Goal: Find contact information: Find contact information

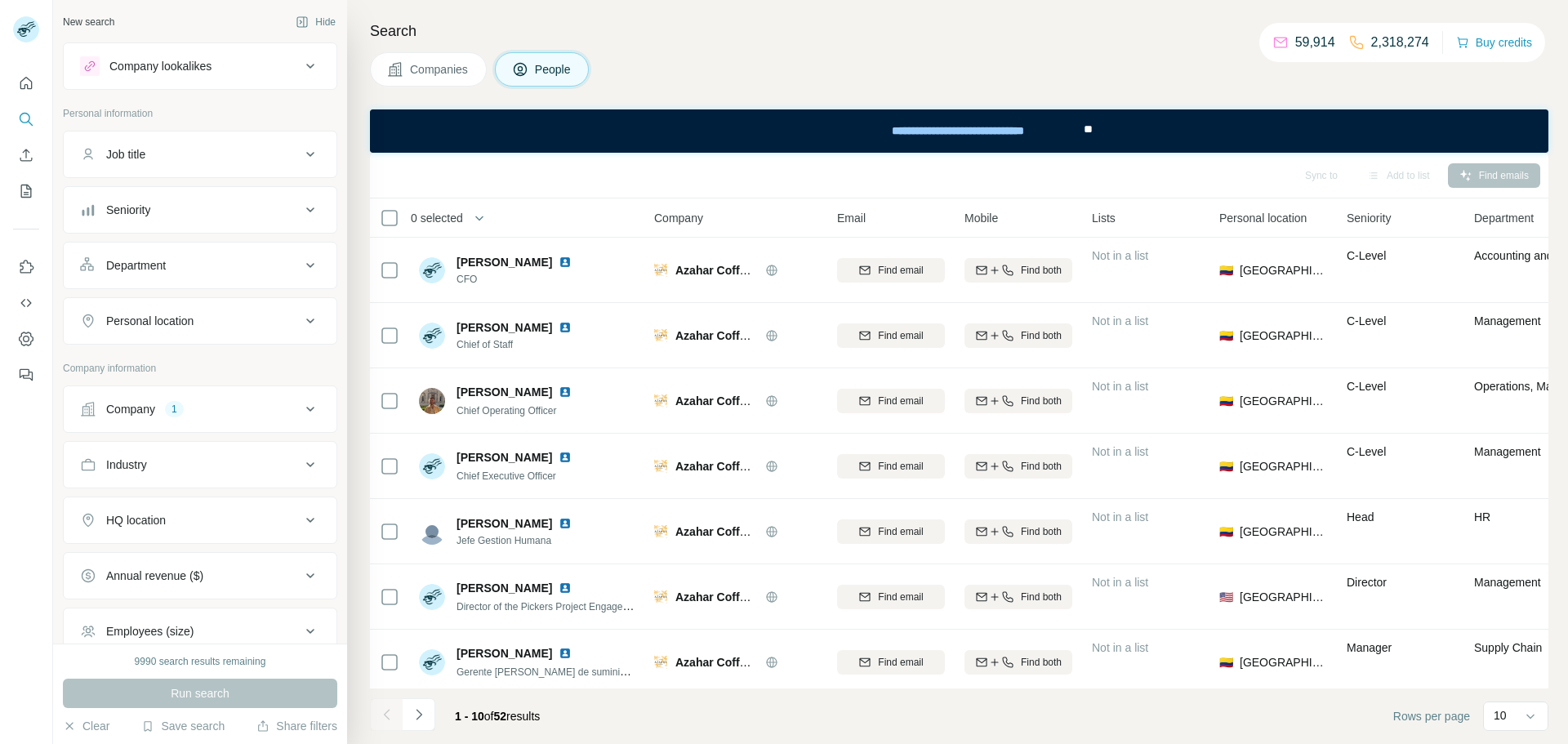
click at [170, 394] on button "Company 1" at bounding box center [199, 409] width 273 height 39
click at [180, 516] on icon "button" at bounding box center [173, 516] width 13 height 13
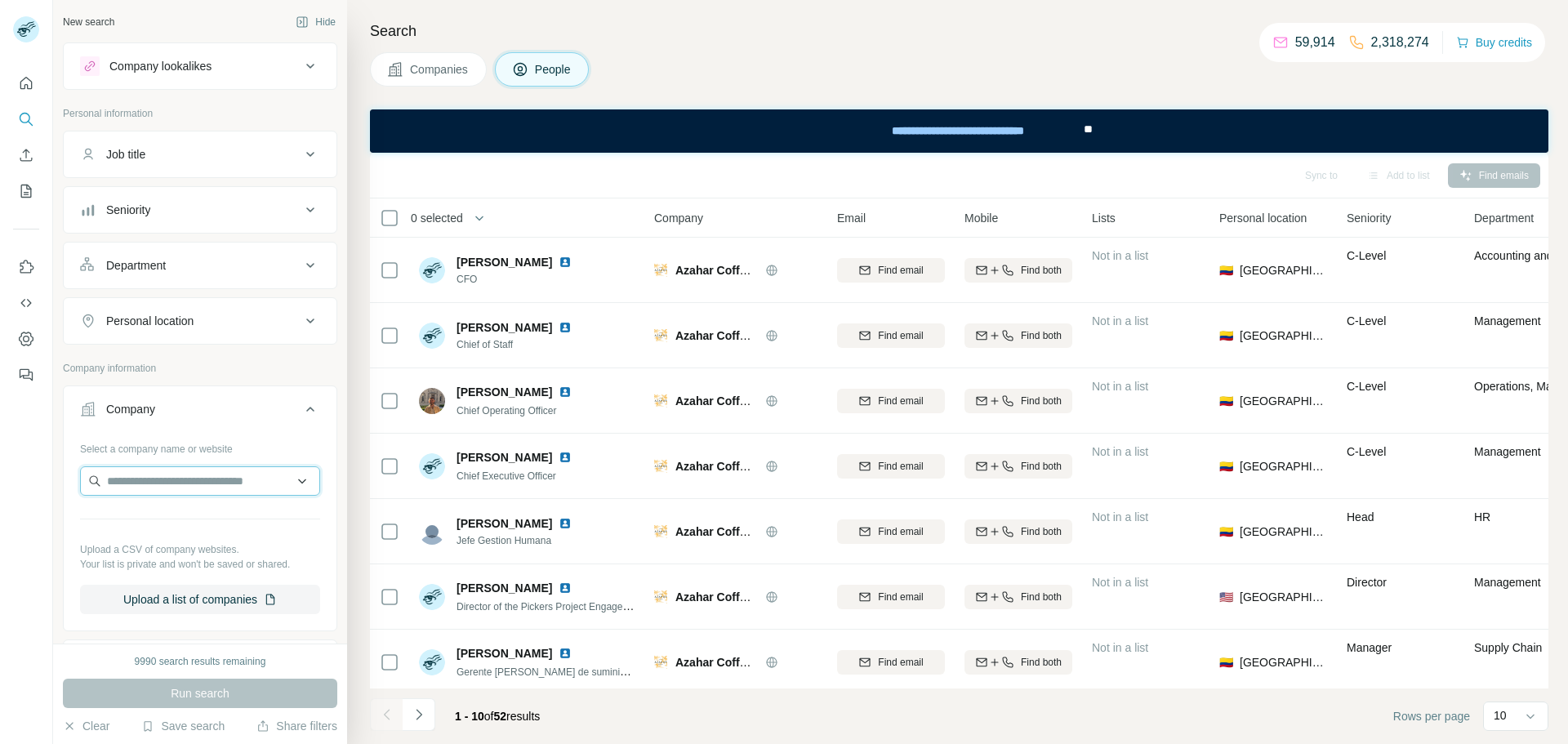
click at [200, 481] on input "text" at bounding box center [200, 481] width 240 height 29
type input "**********"
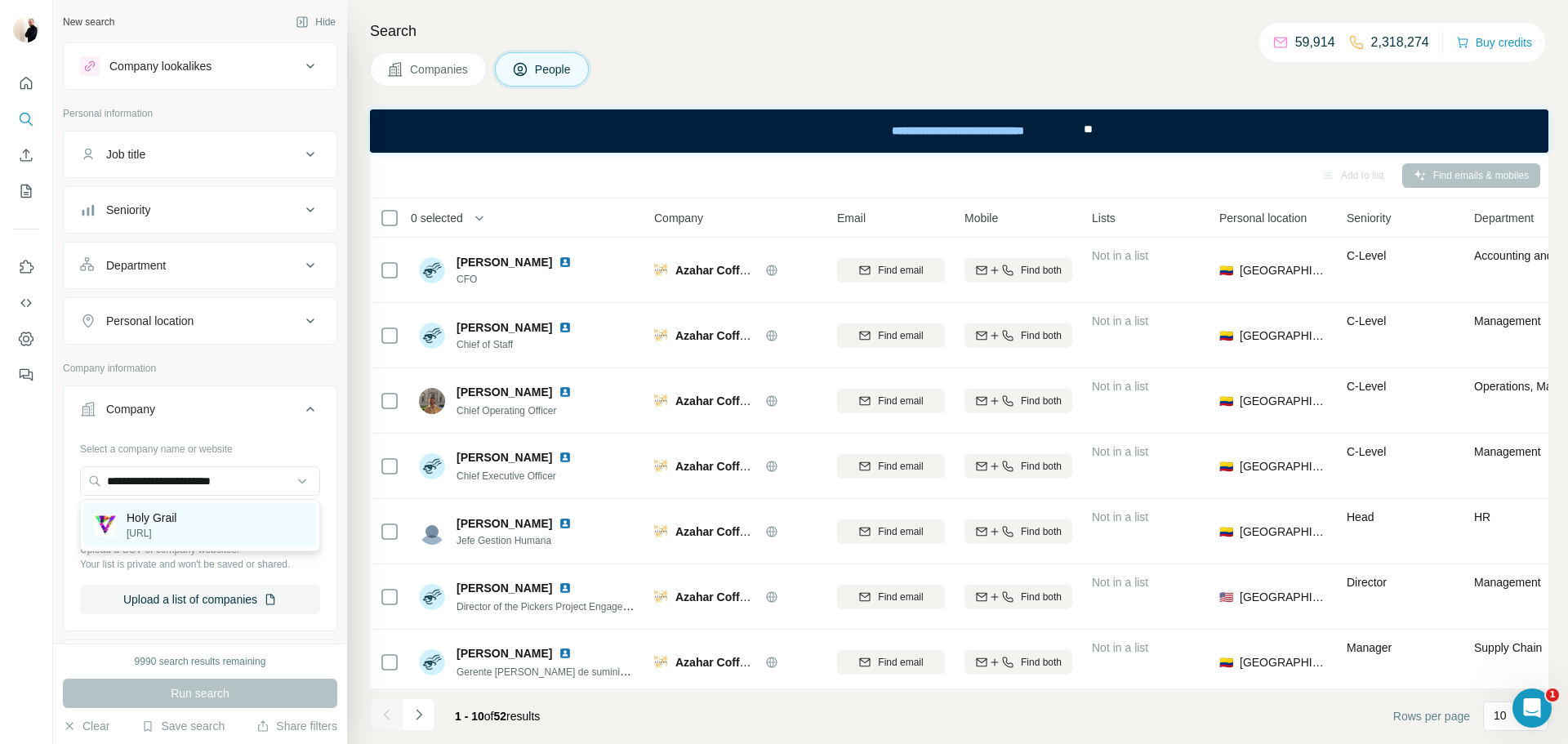
click at [239, 519] on div "Holy Grail [URL]" at bounding box center [199, 525] width 232 height 44
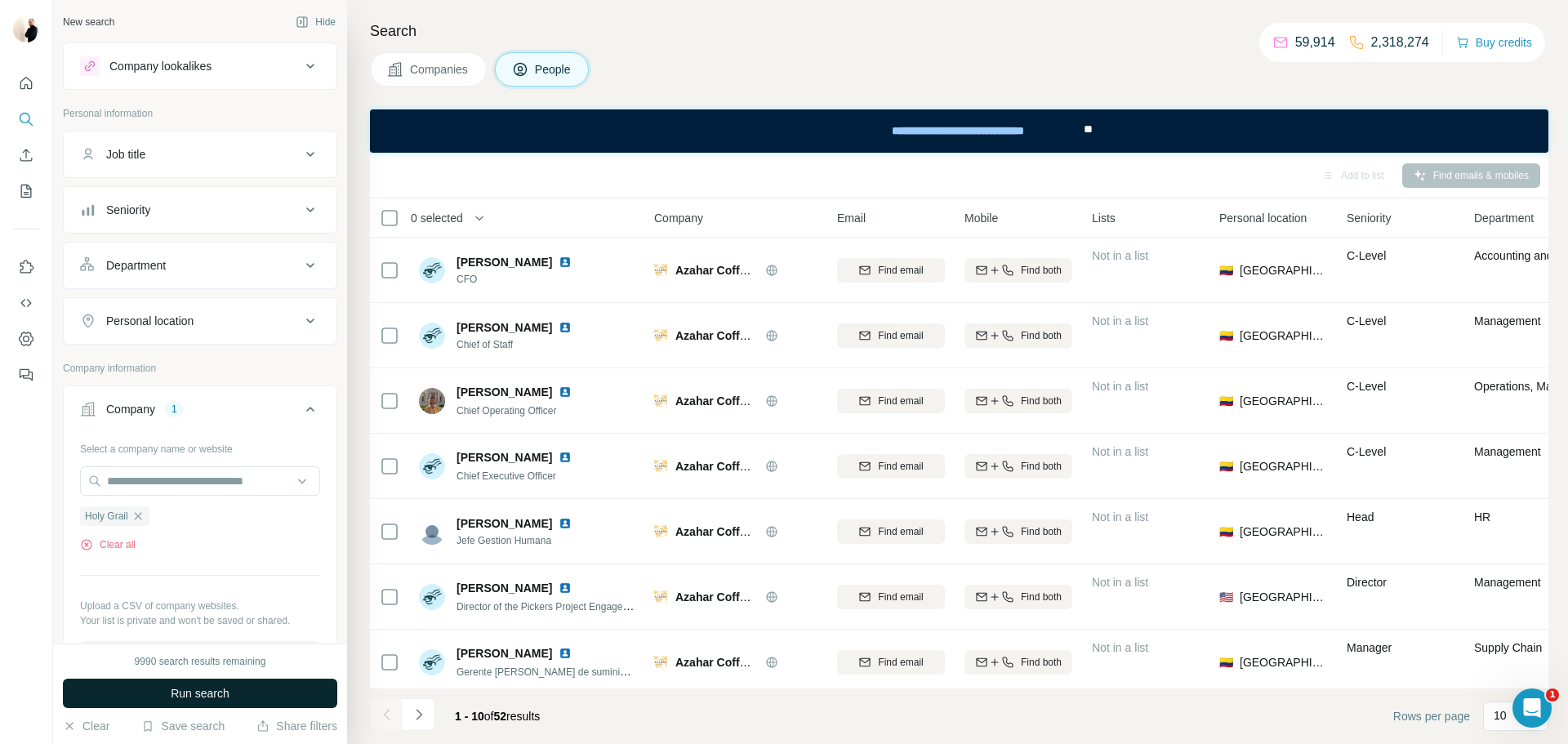
click at [276, 699] on button "Run search" at bounding box center [200, 694] width 275 height 29
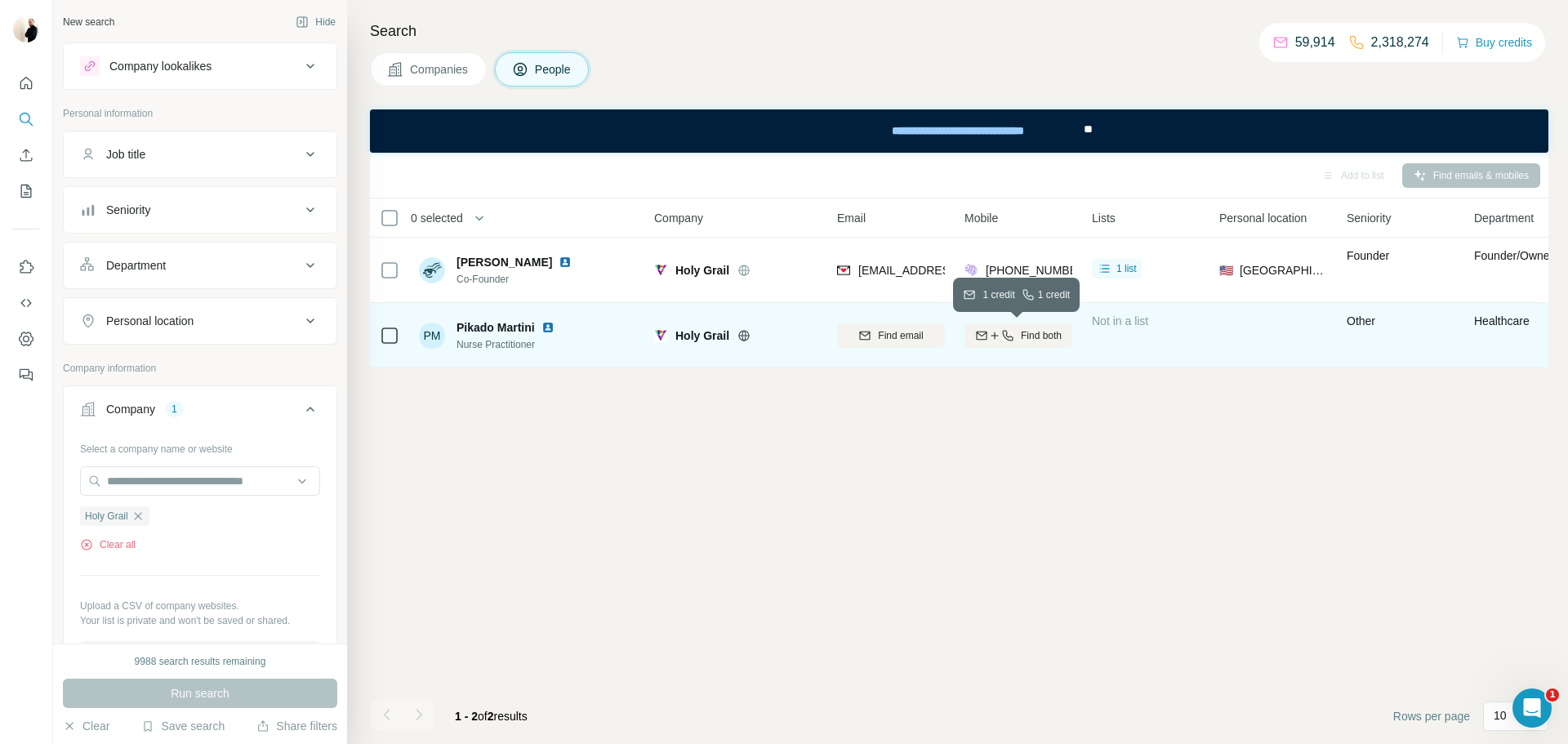
click at [989, 334] on icon "button" at bounding box center [994, 335] width 13 height 13
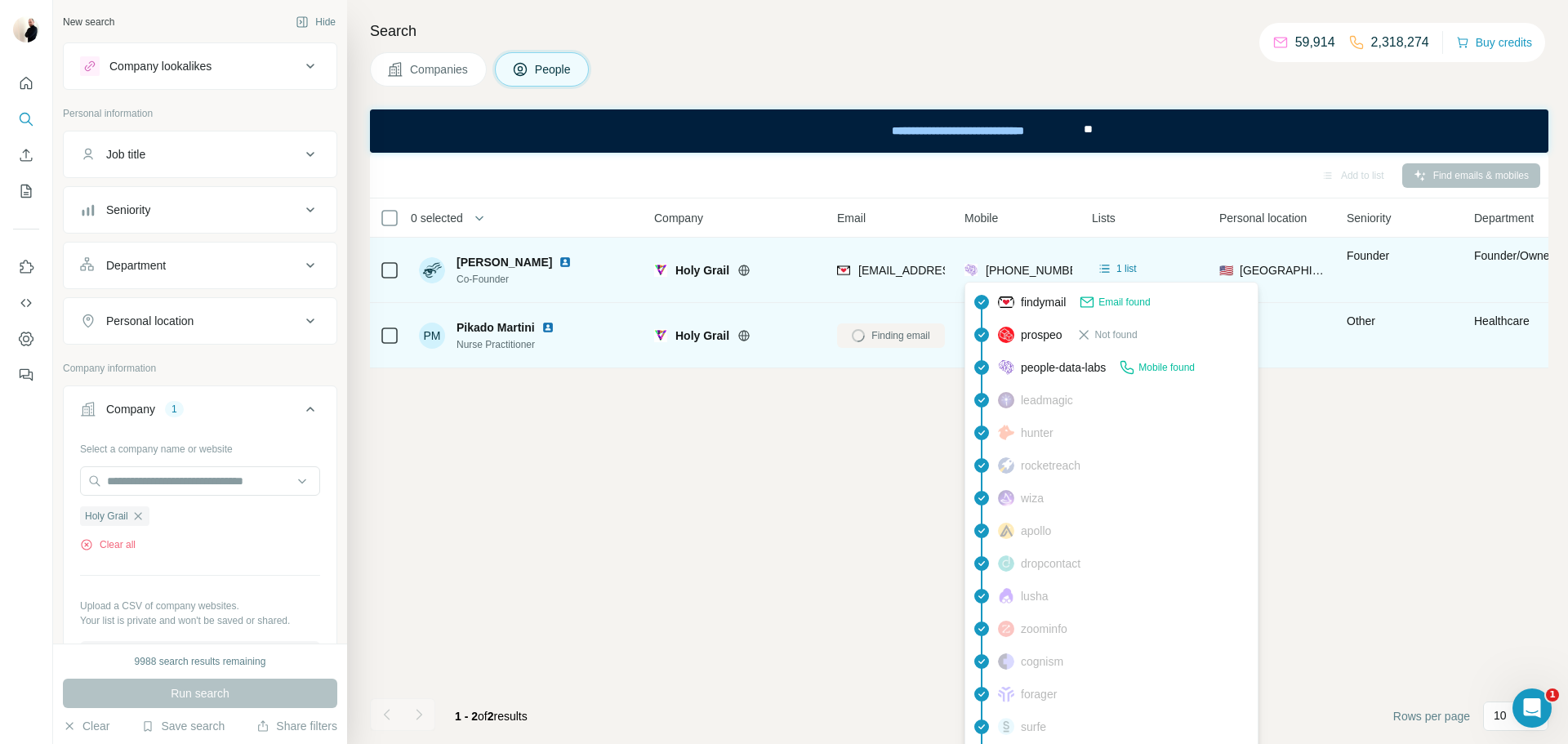
click at [1024, 273] on span "[PHONE_NUMBER]" at bounding box center [1038, 269] width 103 height 13
copy tr "[PHONE_NUMBER]"
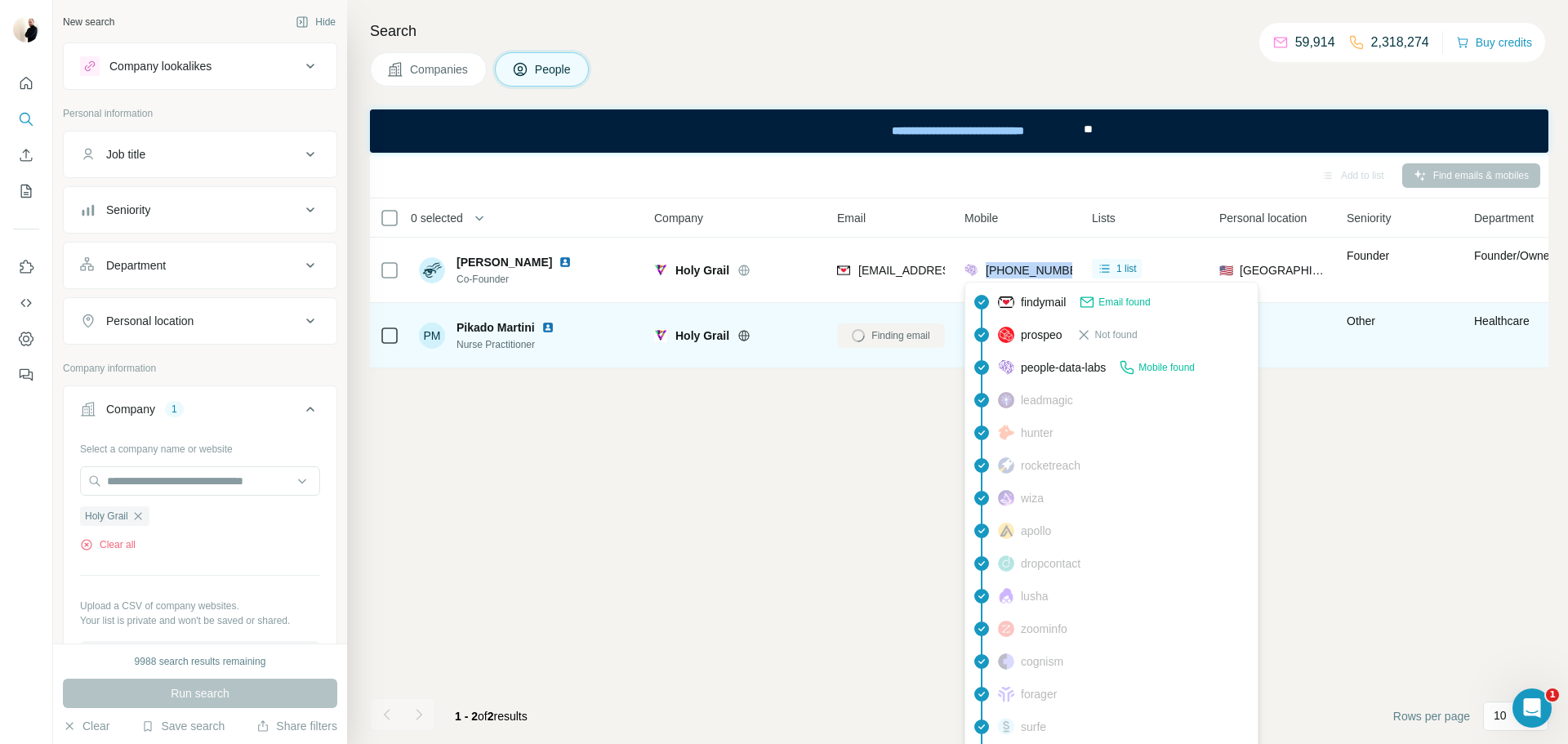
click at [759, 415] on div "Add to list Find emails & mobiles 0 selected People Company Email Mobile Lists …" at bounding box center [960, 448] width 1179 height 591
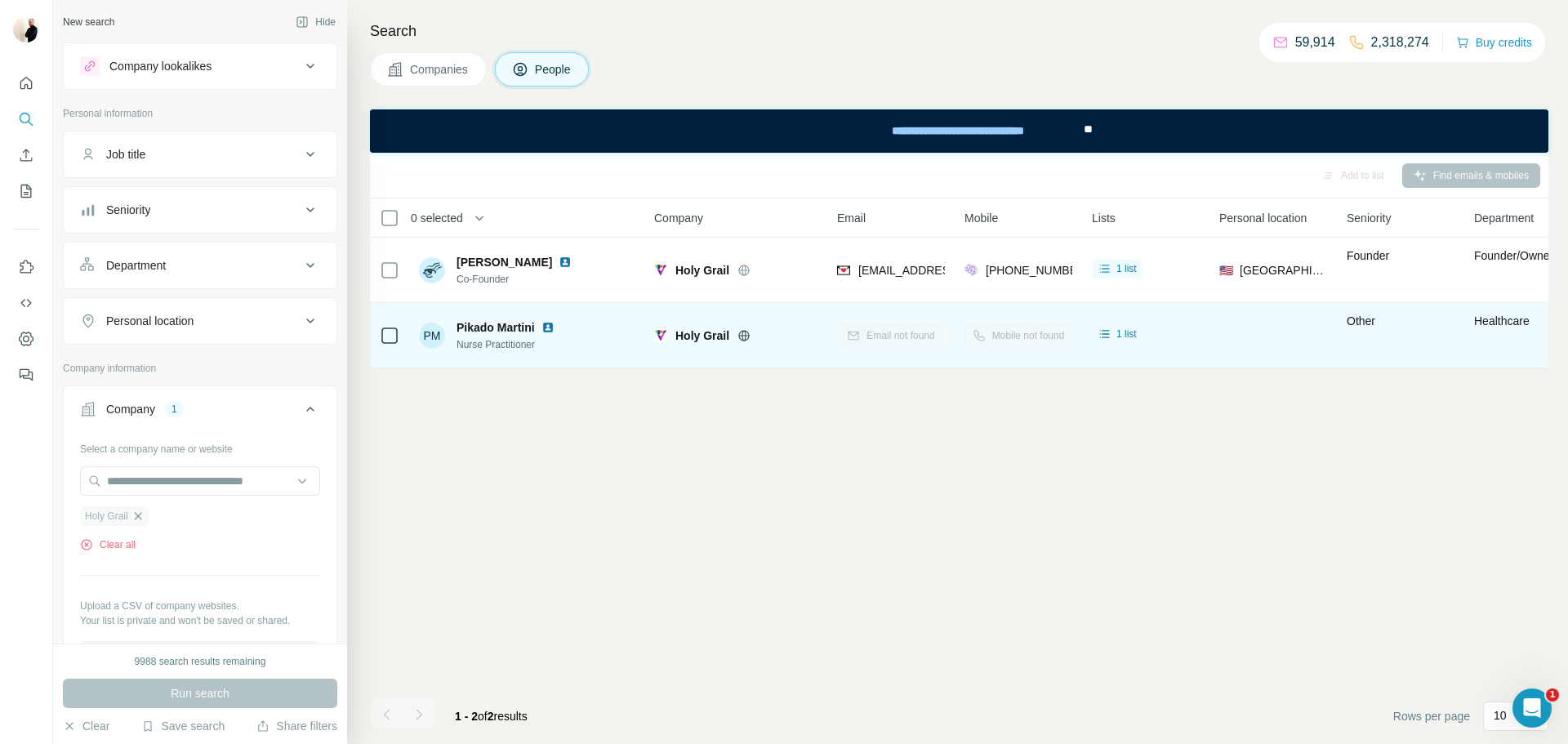
click at [133, 519] on icon "button" at bounding box center [138, 516] width 13 height 13
click at [166, 473] on input "text" at bounding box center [200, 481] width 240 height 29
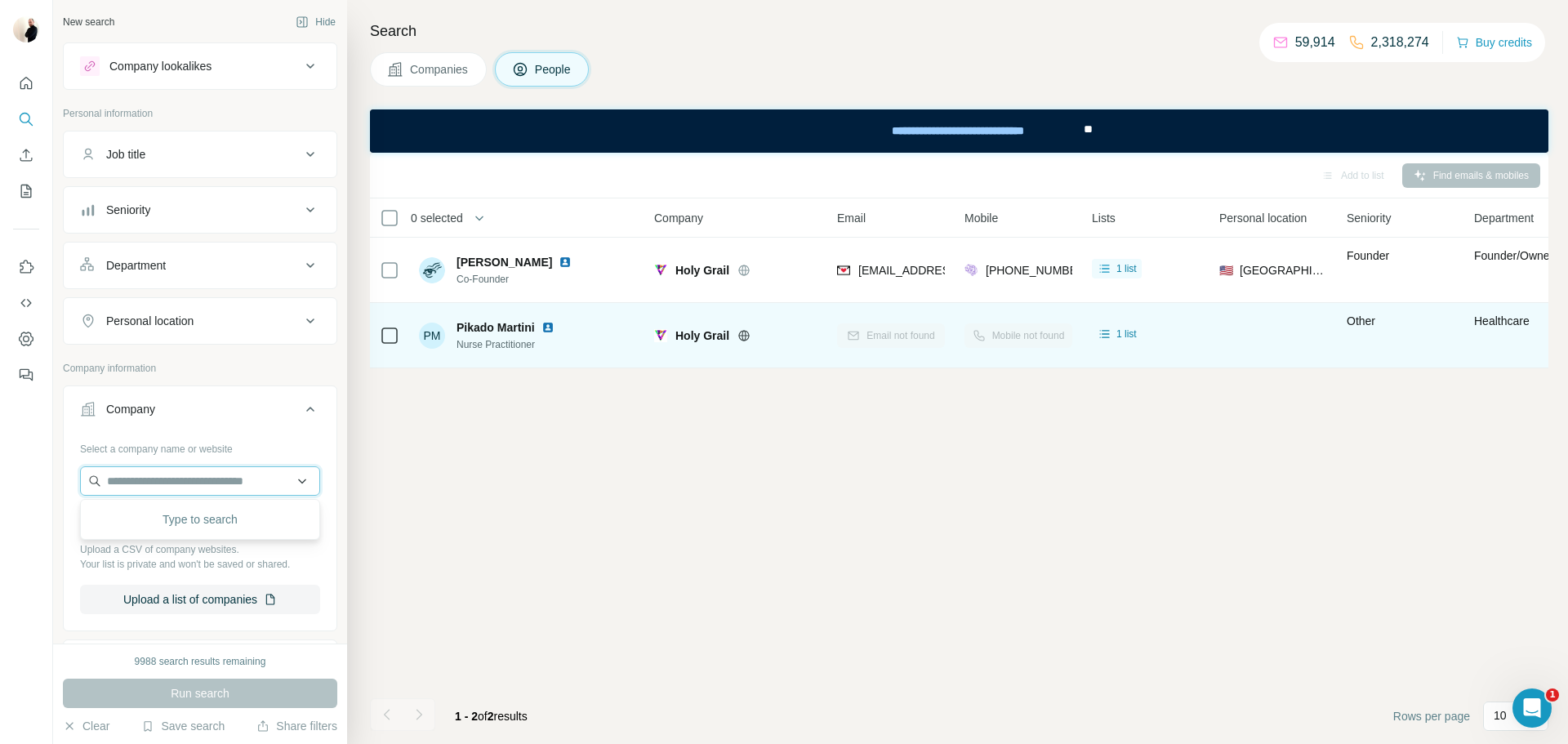
paste input "**********"
type input "**********"
click at [186, 535] on div "Xthings [DOMAIN_NAME]" at bounding box center [199, 525] width 232 height 44
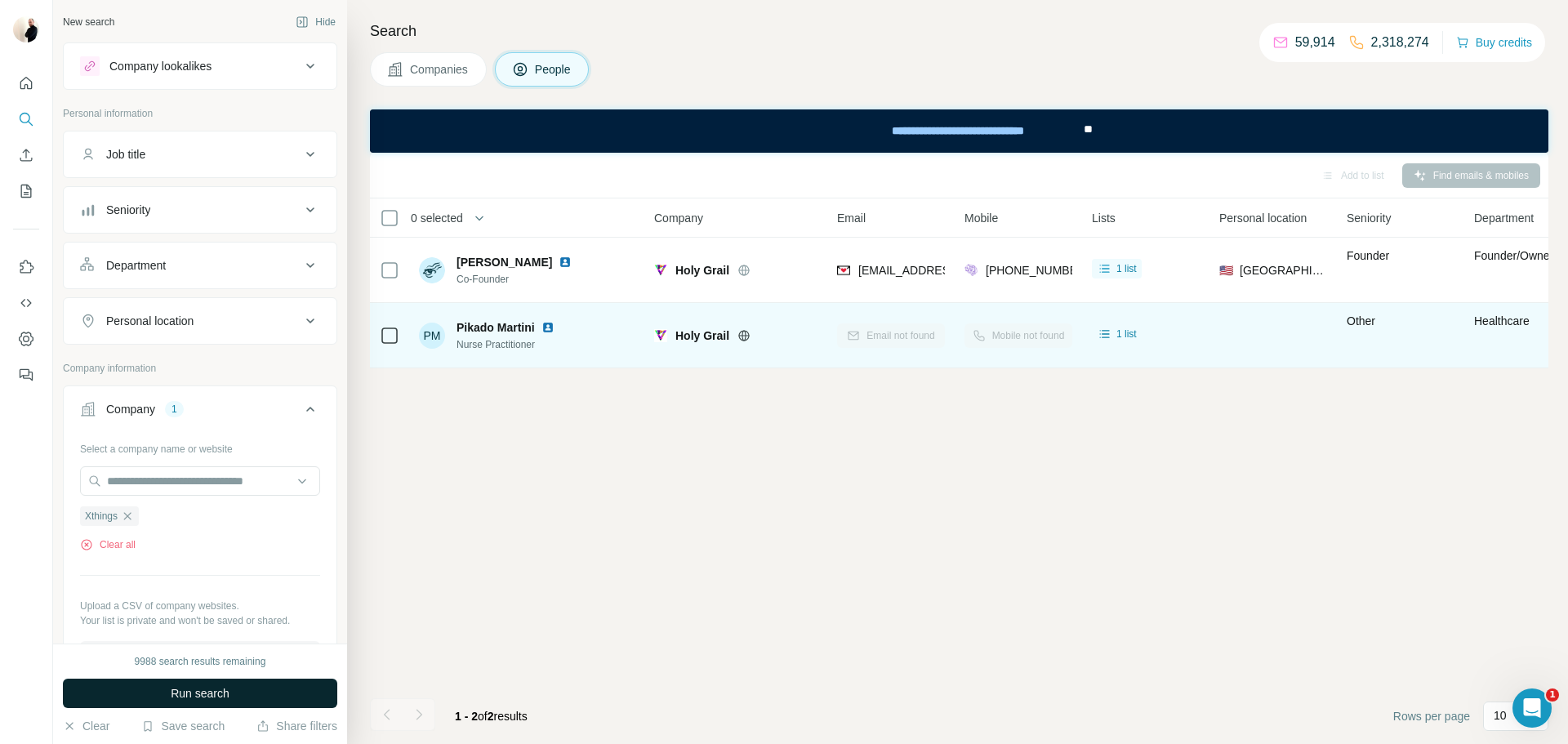
click at [259, 699] on button "Run search" at bounding box center [200, 694] width 275 height 29
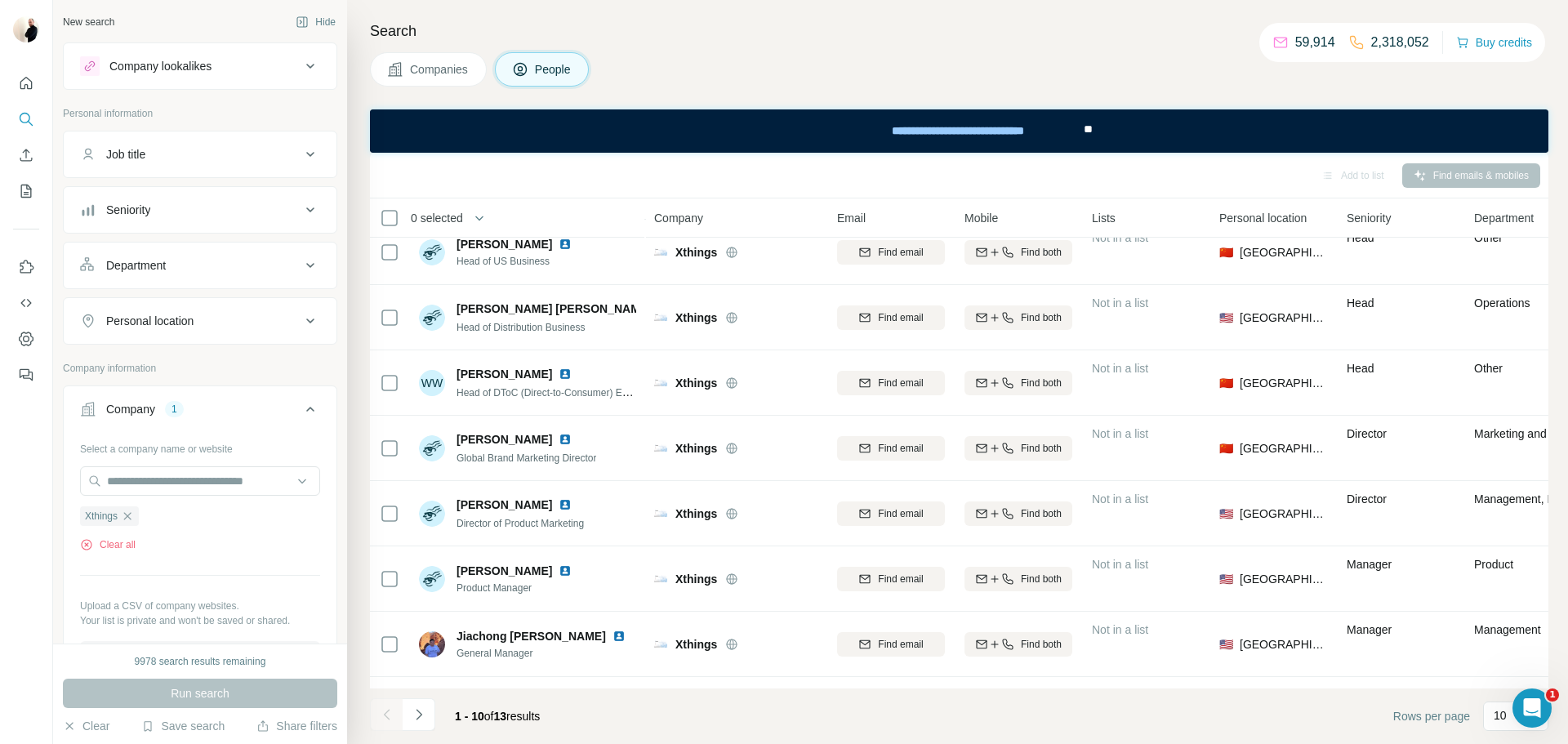
scroll to position [69, 0]
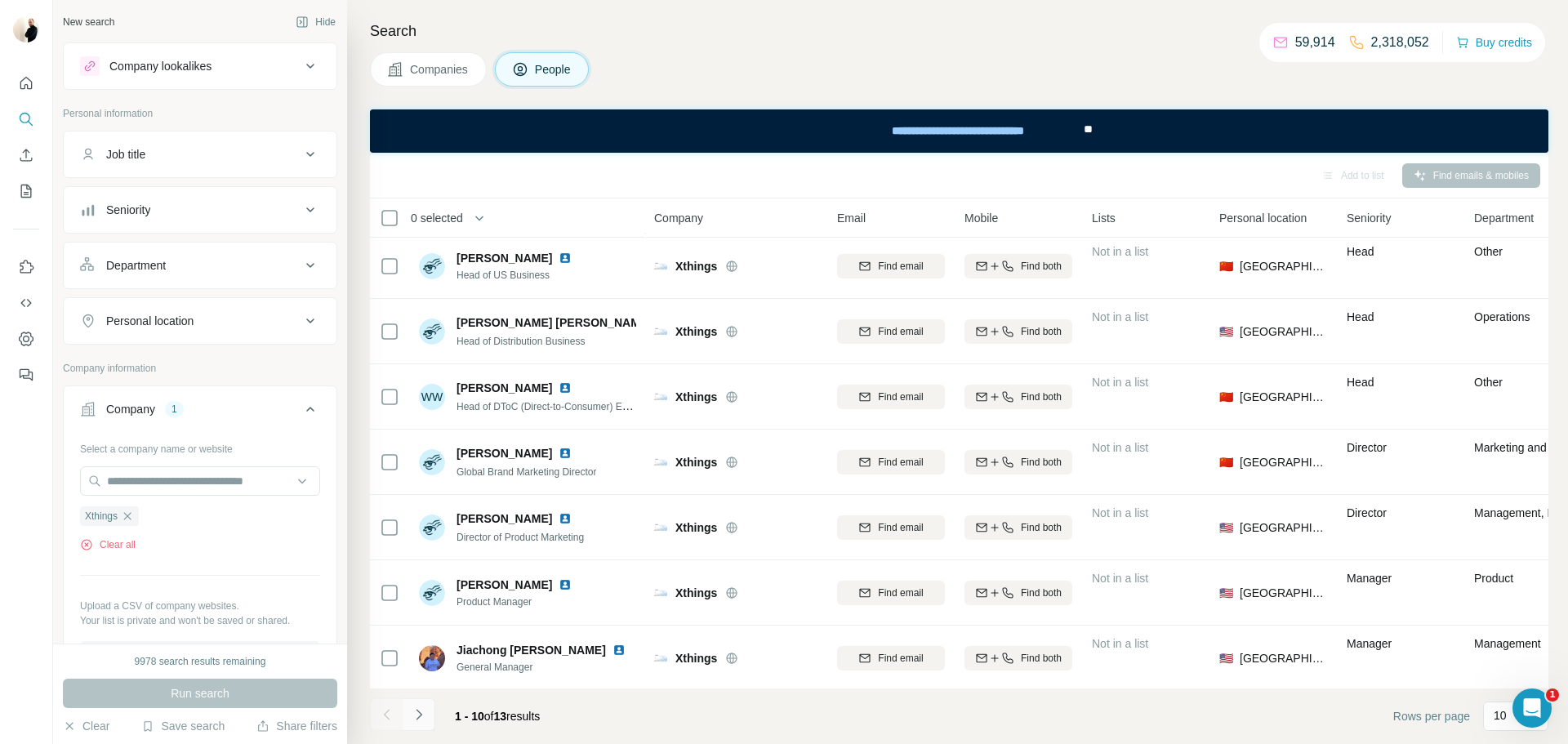
click at [427, 717] on button "Navigate to next page" at bounding box center [419, 714] width 33 height 32
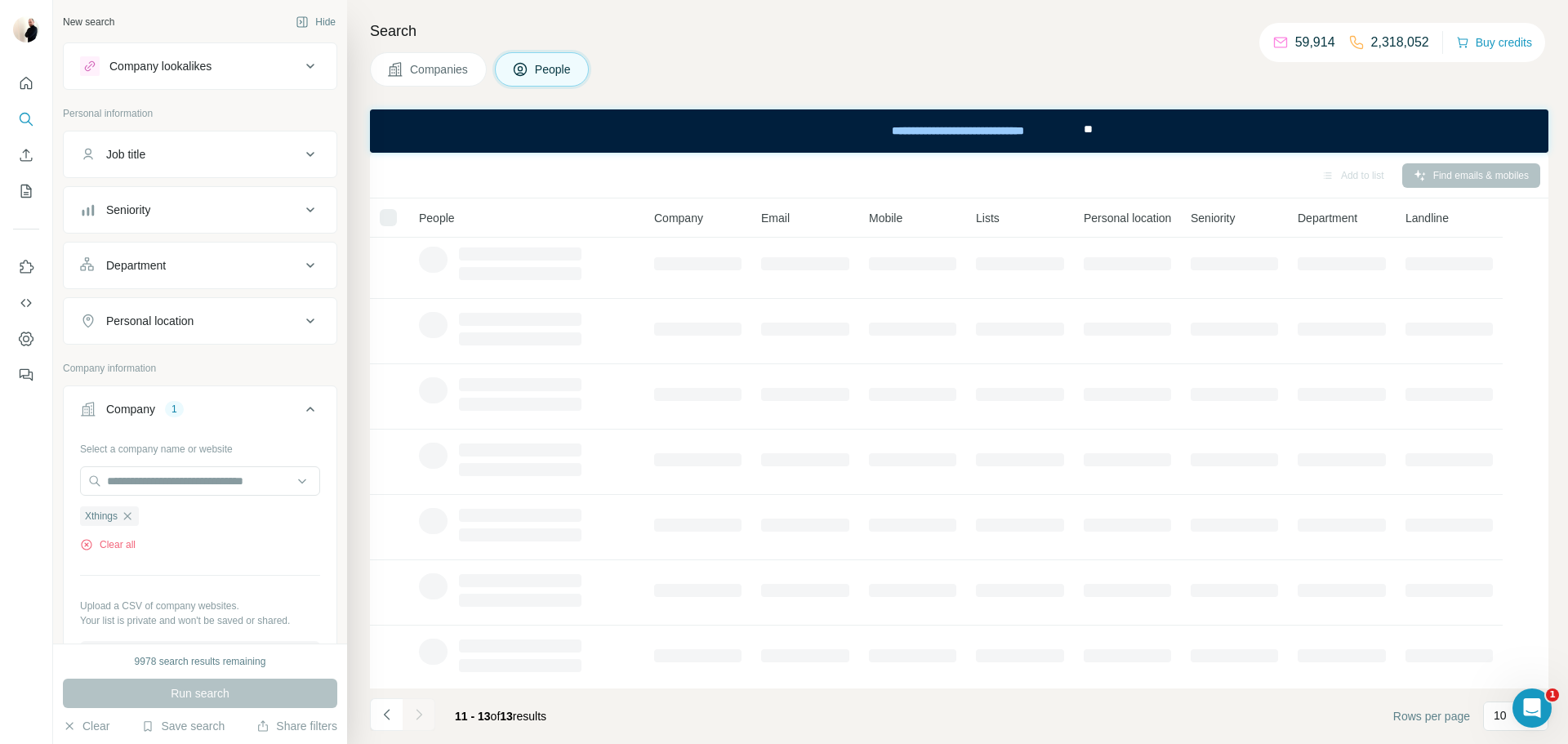
scroll to position [0, 0]
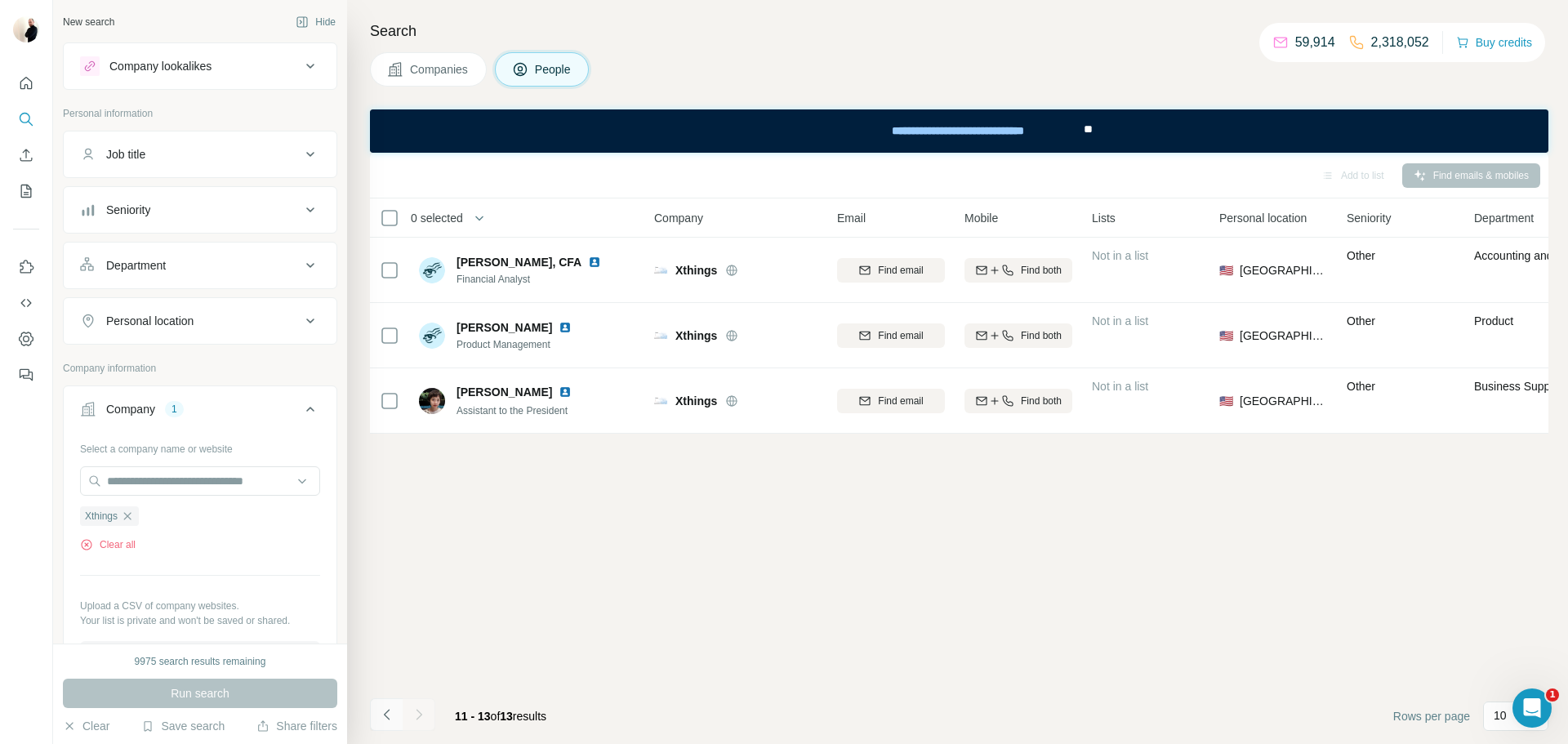
click at [381, 723] on button "Navigate to previous page" at bounding box center [387, 714] width 33 height 32
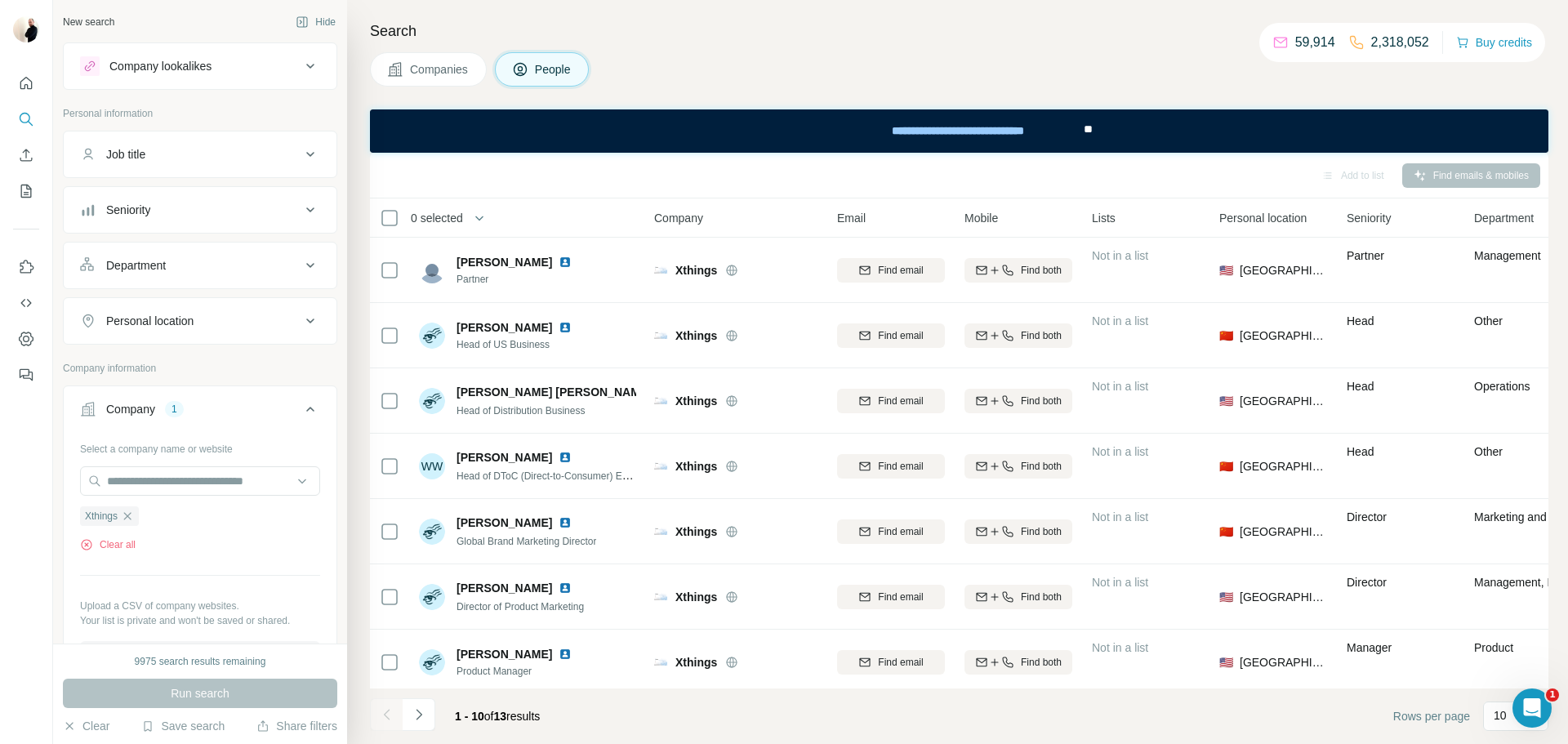
click at [388, 717] on div at bounding box center [387, 714] width 33 height 32
